Goal: Task Accomplishment & Management: Manage account settings

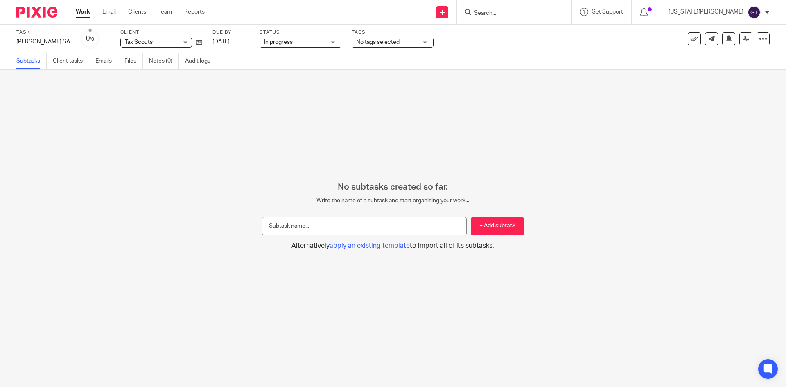
click at [81, 16] on link "Work" at bounding box center [83, 12] width 14 height 8
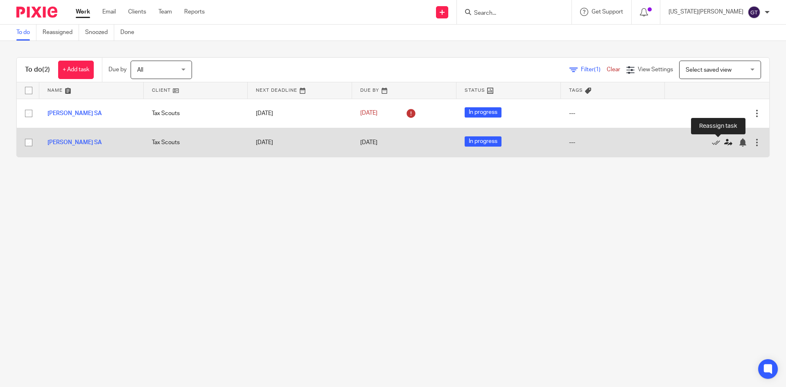
click at [724, 142] on icon at bounding box center [728, 142] width 8 height 8
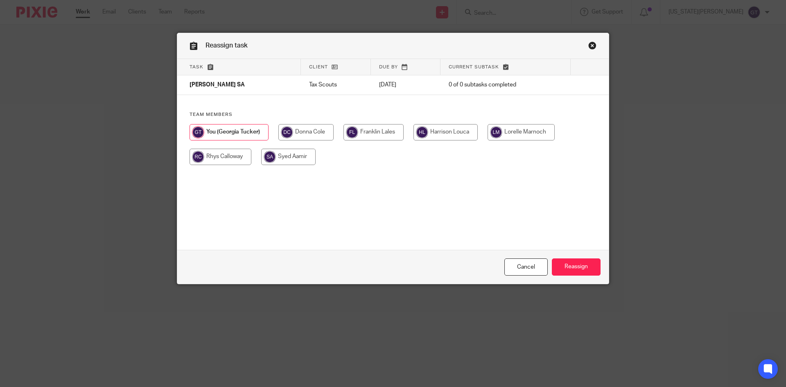
drag, startPoint x: 295, startPoint y: 134, endPoint x: 340, endPoint y: 172, distance: 58.4
click at [295, 134] on input "radio" at bounding box center [305, 132] width 55 height 16
radio input "true"
click at [581, 272] on input "Reassign" at bounding box center [576, 267] width 49 height 18
